Goal: Navigation & Orientation: Find specific page/section

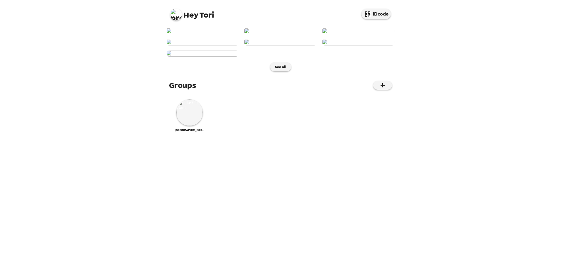
scroll to position [122, 0]
click at [186, 126] on img at bounding box center [189, 112] width 26 height 26
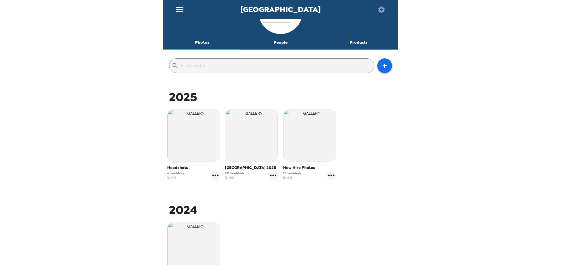
scroll to position [88, 0]
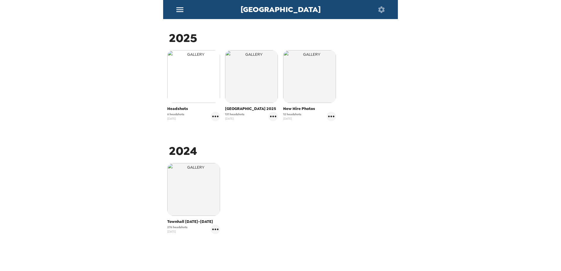
click at [199, 79] on img "button" at bounding box center [193, 76] width 53 height 53
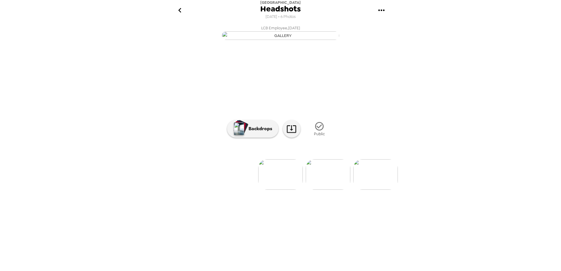
click at [328, 190] on img at bounding box center [328, 174] width 45 height 30
click at [233, 190] on img at bounding box center [233, 174] width 45 height 30
click at [319, 190] on img at bounding box center [328, 174] width 45 height 30
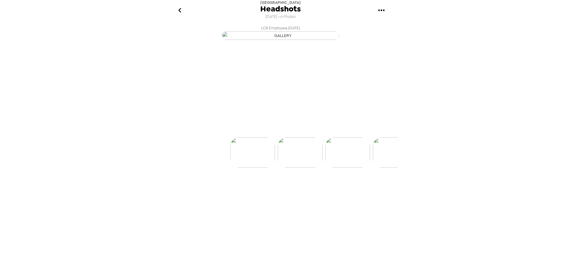
scroll to position [0, 47]
click at [380, 190] on img at bounding box center [375, 174] width 45 height 30
drag, startPoint x: 283, startPoint y: 243, endPoint x: 469, endPoint y: 221, distance: 187.5
click at [469, 221] on div "Lake City Bank Headshots 8/13/2025 • 6 Photos LCB Employee , 09-08-2025 LCB Emp…" at bounding box center [280, 135] width 561 height 271
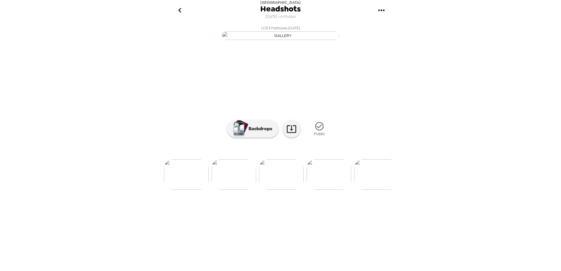
click at [177, 190] on img at bounding box center [186, 174] width 45 height 30
click at [233, 190] on img at bounding box center [233, 174] width 45 height 30
click at [328, 190] on img at bounding box center [328, 174] width 45 height 30
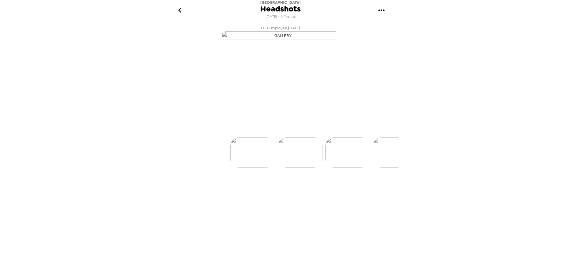
scroll to position [0, 47]
click at [176, 10] on icon "go back" at bounding box center [179, 10] width 9 height 9
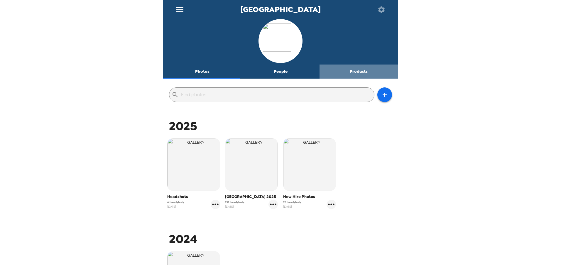
click at [358, 74] on button "Products" at bounding box center [358, 72] width 78 height 14
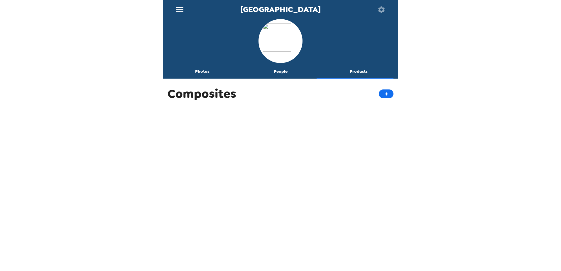
click at [275, 73] on button "People" at bounding box center [280, 72] width 78 height 14
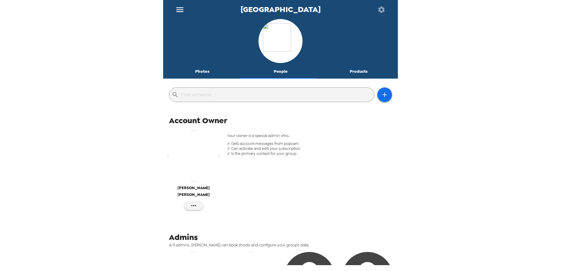
click at [201, 70] on button "Photos" at bounding box center [202, 72] width 78 height 14
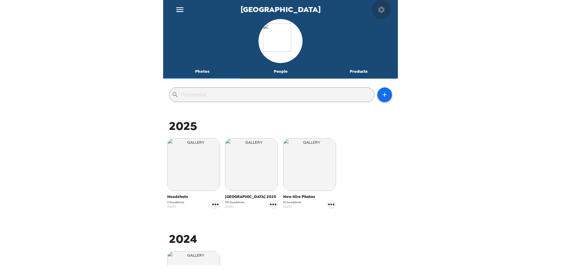
click at [382, 9] on icon "button" at bounding box center [381, 9] width 6 height 6
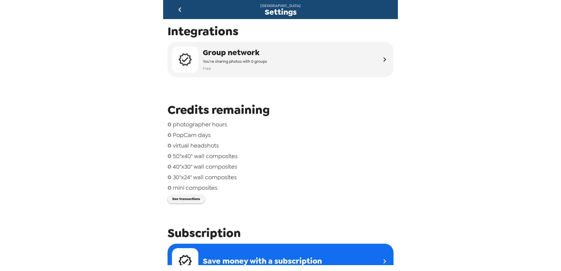
click at [181, 9] on icon "go back" at bounding box center [179, 9] width 9 height 9
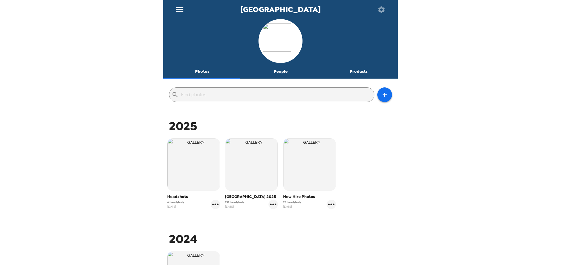
click at [380, 11] on icon "button" at bounding box center [381, 9] width 6 height 6
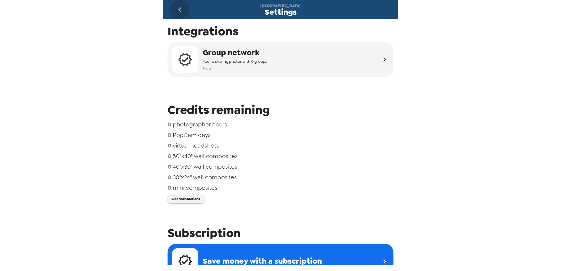
drag, startPoint x: 179, startPoint y: 9, endPoint x: 183, endPoint y: 8, distance: 4.5
click at [183, 8] on icon "go back" at bounding box center [179, 9] width 9 height 9
